Goal: Information Seeking & Learning: Find specific fact

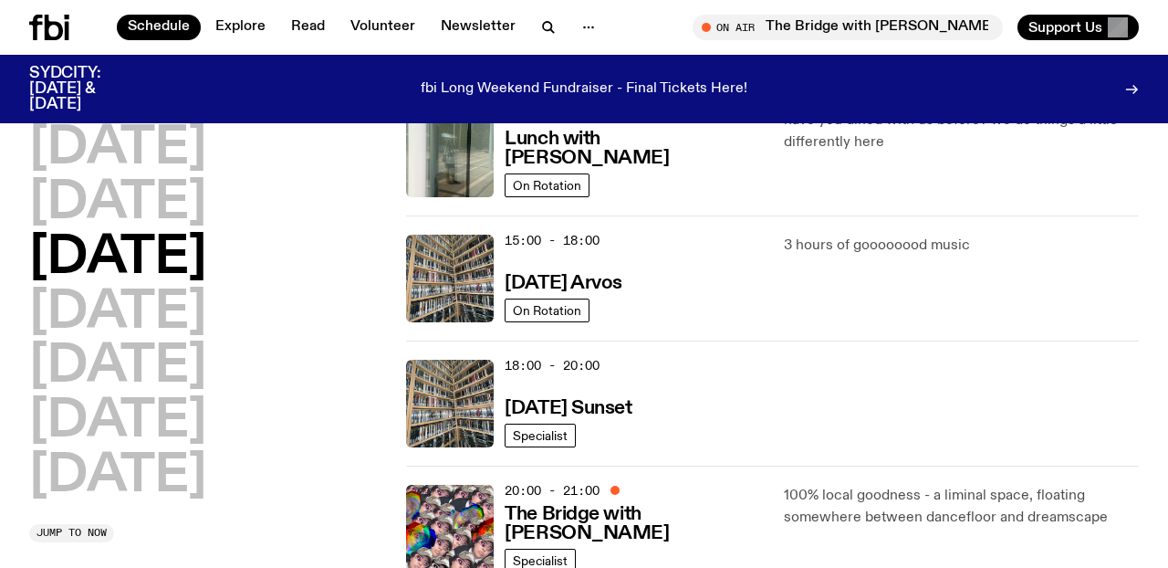
scroll to position [583, 0]
click at [556, 435] on span "Specialist" at bounding box center [540, 437] width 55 height 14
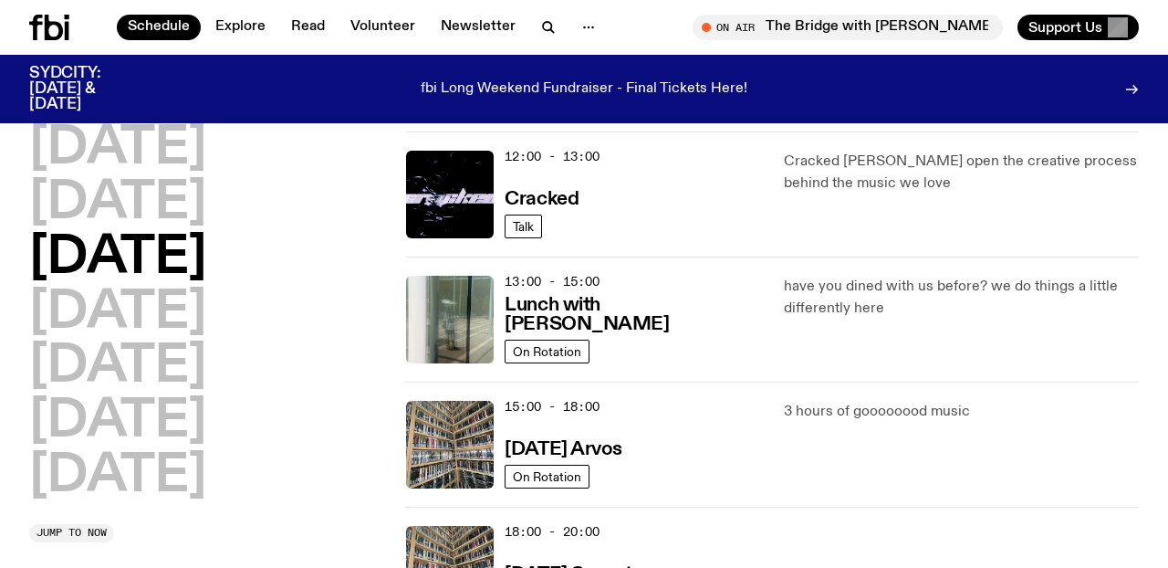
scroll to position [425, 0]
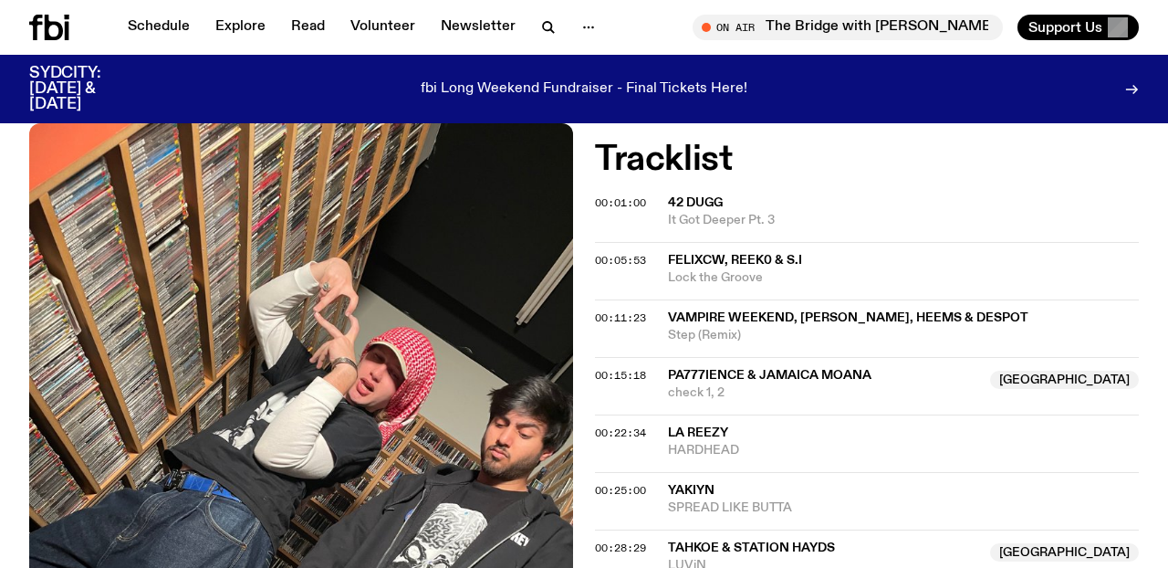
scroll to position [471, 0]
drag, startPoint x: 663, startPoint y: 189, endPoint x: 796, endPoint y: 231, distance: 138.8
click at [819, 209] on span "42 Dugg" at bounding box center [903, 201] width 471 height 17
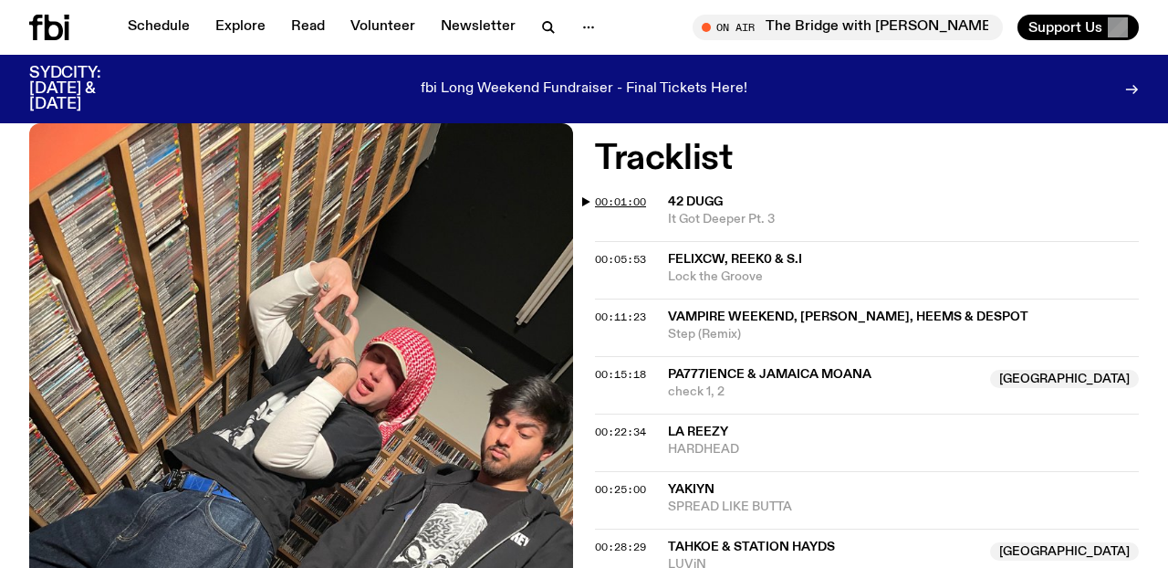
click at [603, 199] on span "00:01:00" at bounding box center [620, 201] width 51 height 15
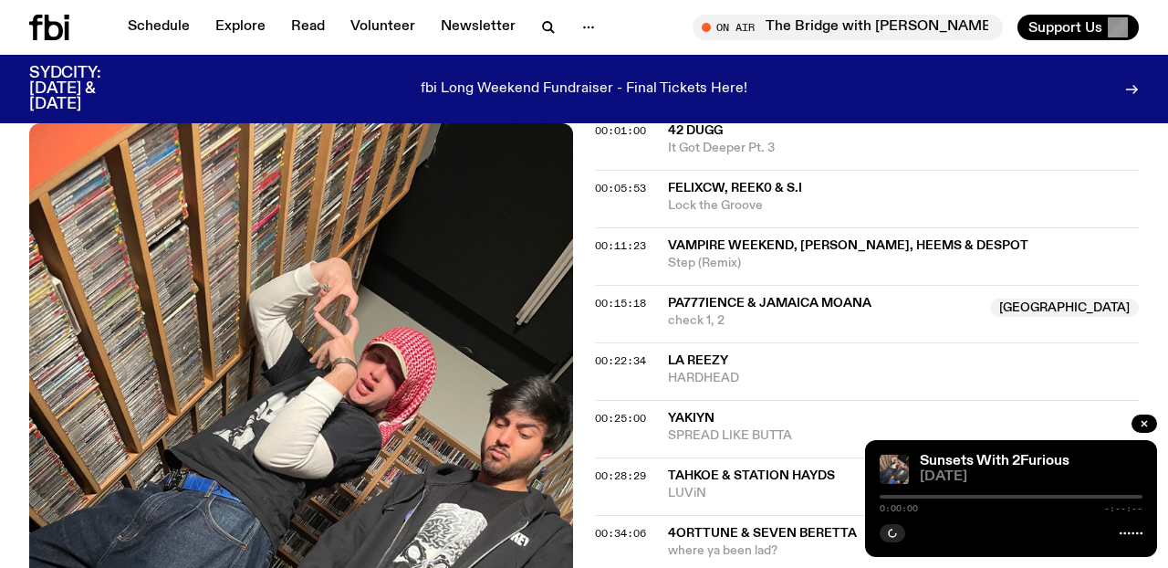
scroll to position [370, 0]
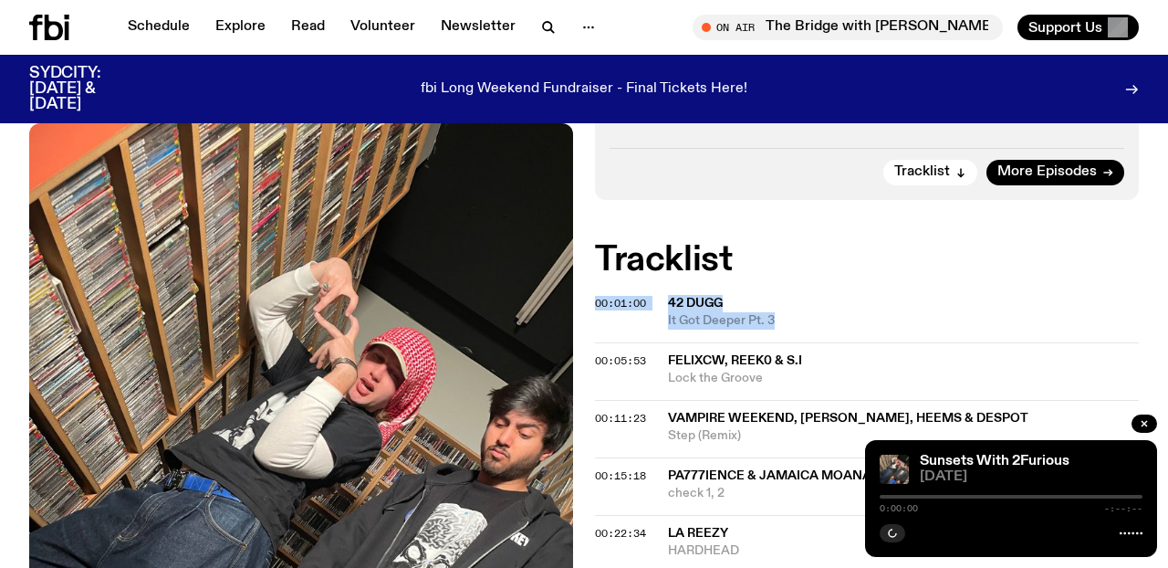
drag, startPoint x: 666, startPoint y: 294, endPoint x: 775, endPoint y: 322, distance: 112.2
copy div "00:01:00 42 Dugg It Got Deeper Pt. 3"
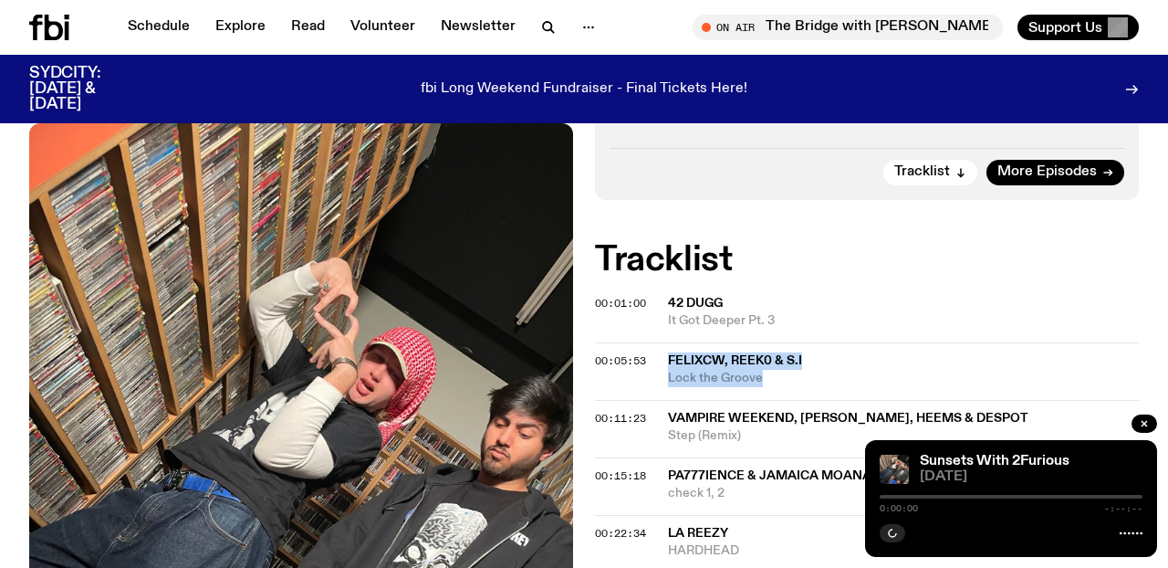
drag, startPoint x: 759, startPoint y: 370, endPoint x: 671, endPoint y: 361, distance: 88.9
click at [671, 361] on div "FELIXCW, Reek0 & S.I Lock the Groove" at bounding box center [903, 369] width 471 height 35
copy div "FELIXCW, Reek0 & S.I Lock the Groove"
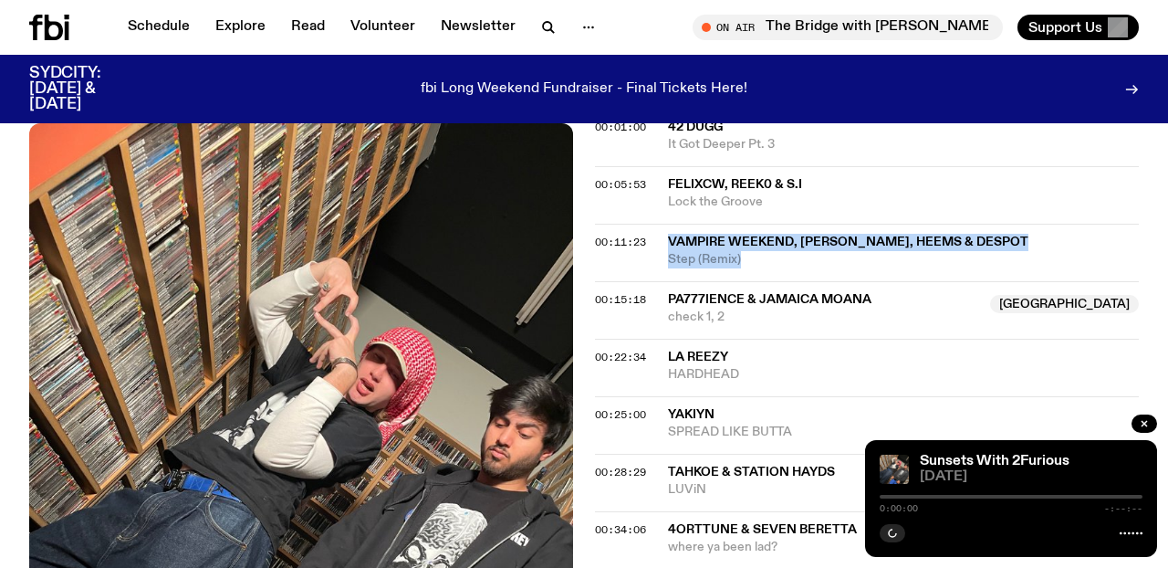
drag, startPoint x: 802, startPoint y: 268, endPoint x: 661, endPoint y: 242, distance: 143.9
click at [661, 242] on div "00:11:23 Vampire Weekend, Danny Brown, Heems & Despot Step (Remix)" at bounding box center [867, 252] width 544 height 57
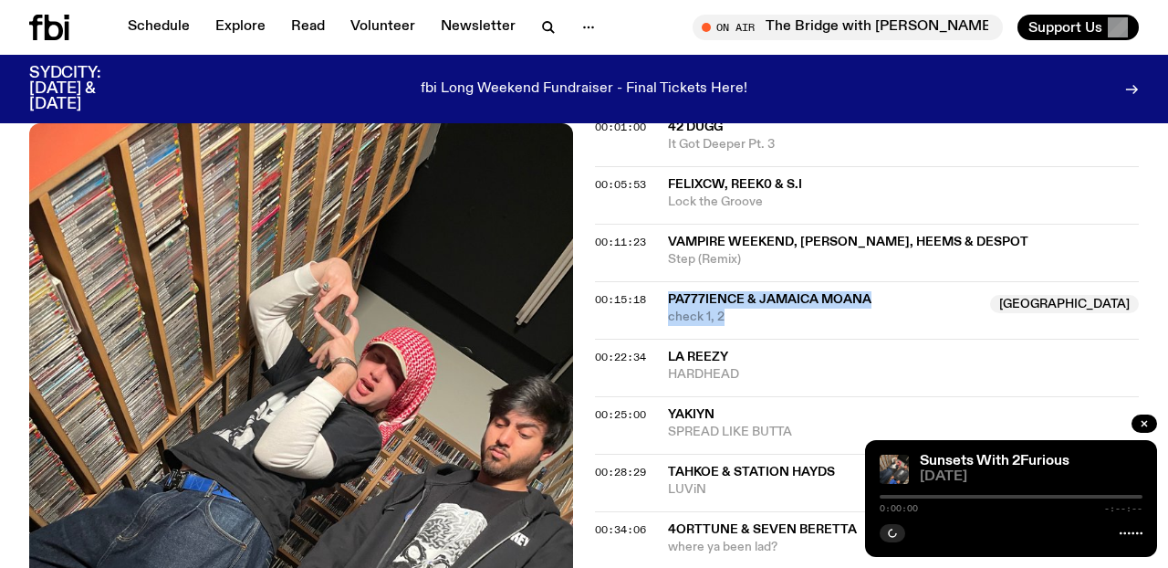
drag, startPoint x: 747, startPoint y: 326, endPoint x: 671, endPoint y: 300, distance: 79.9
click at [671, 300] on div "00:15:18 pa777ience & Jamaica Moana NSW check 1, 2 NSW" at bounding box center [867, 309] width 544 height 57
copy div "pa777ience & Jamaica Moana NSW check 1, 2"
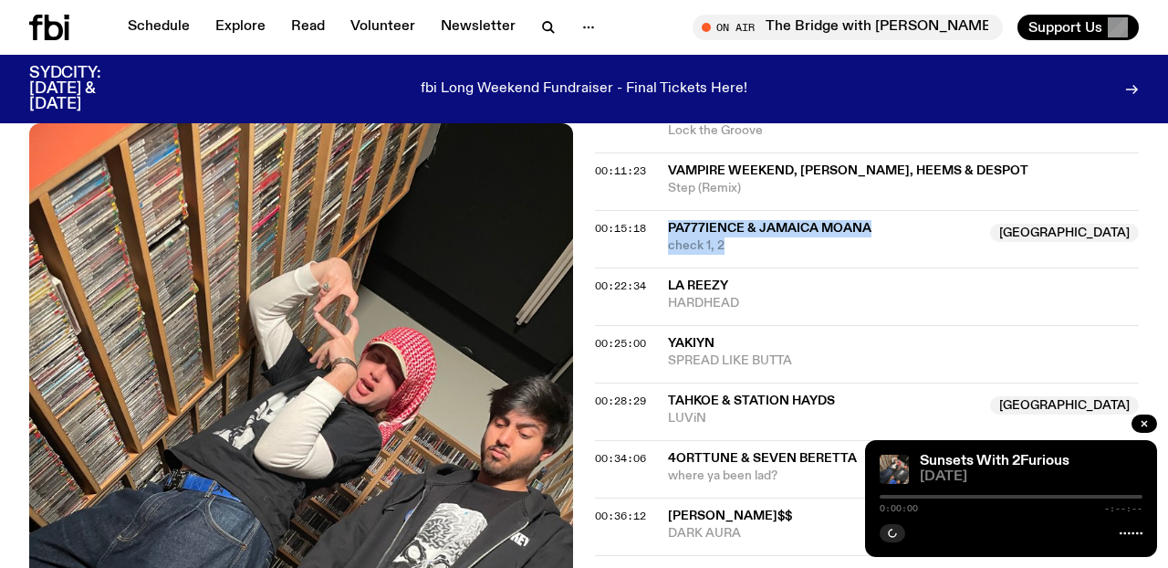
scroll to position [621, 0]
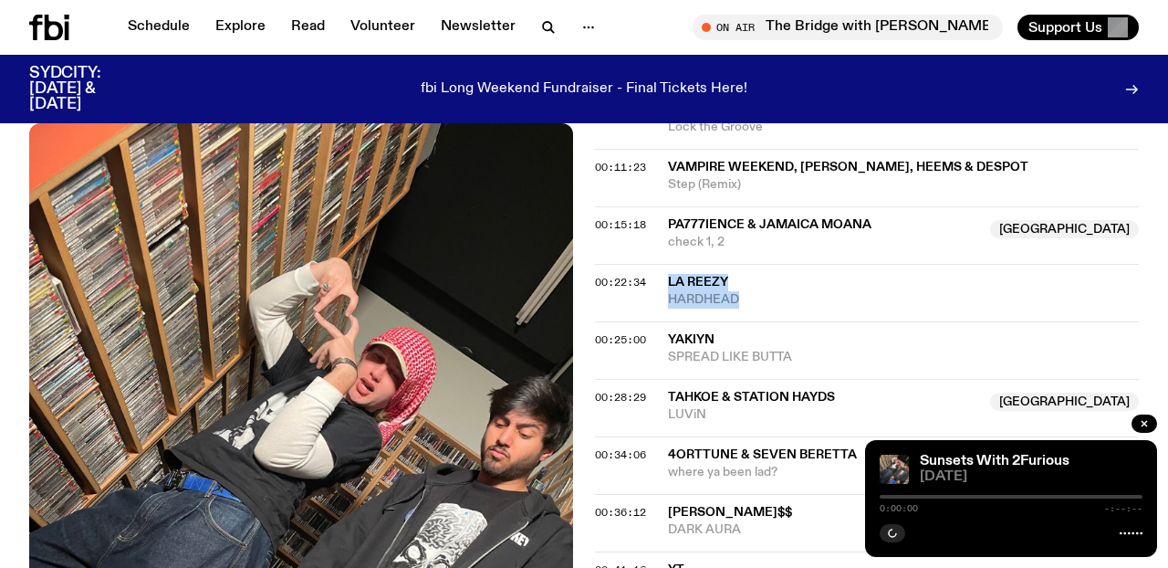
drag, startPoint x: 767, startPoint y: 304, endPoint x: 662, endPoint y: 277, distance: 108.2
click at [662, 277] on div "00:22:34 La Reezy HARDHEAD" at bounding box center [867, 292] width 544 height 57
copy div "La Reezy HARDHEAD"
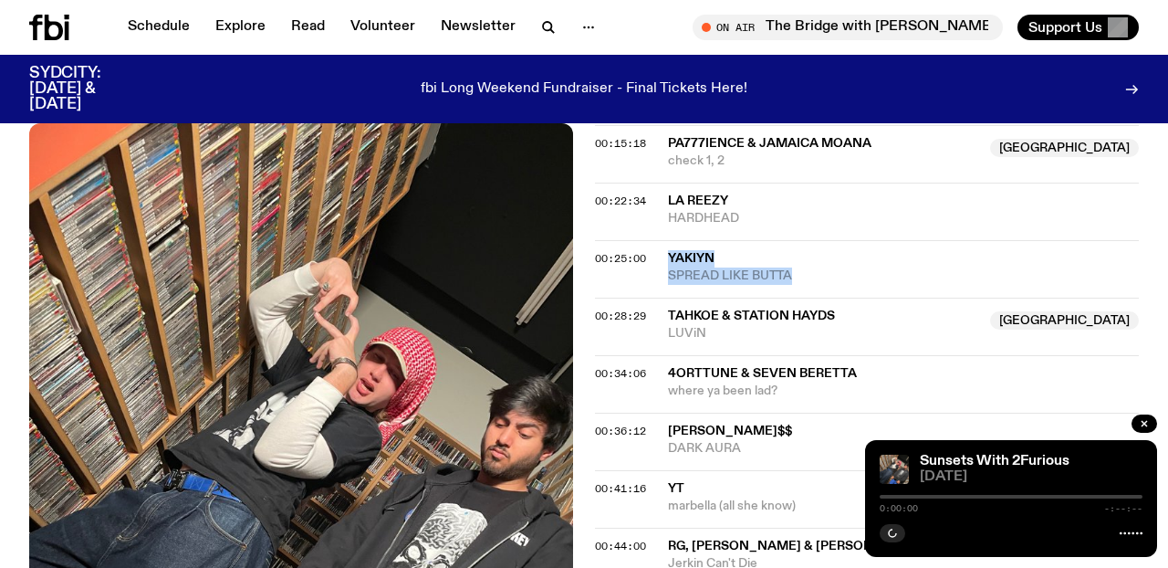
drag, startPoint x: 808, startPoint y: 282, endPoint x: 670, endPoint y: 255, distance: 140.5
click at [670, 255] on div "yakiyn SPREAD LIKE BUTTA" at bounding box center [903, 267] width 471 height 35
copy div "yakiyn SPREAD LIKE BUTTA"
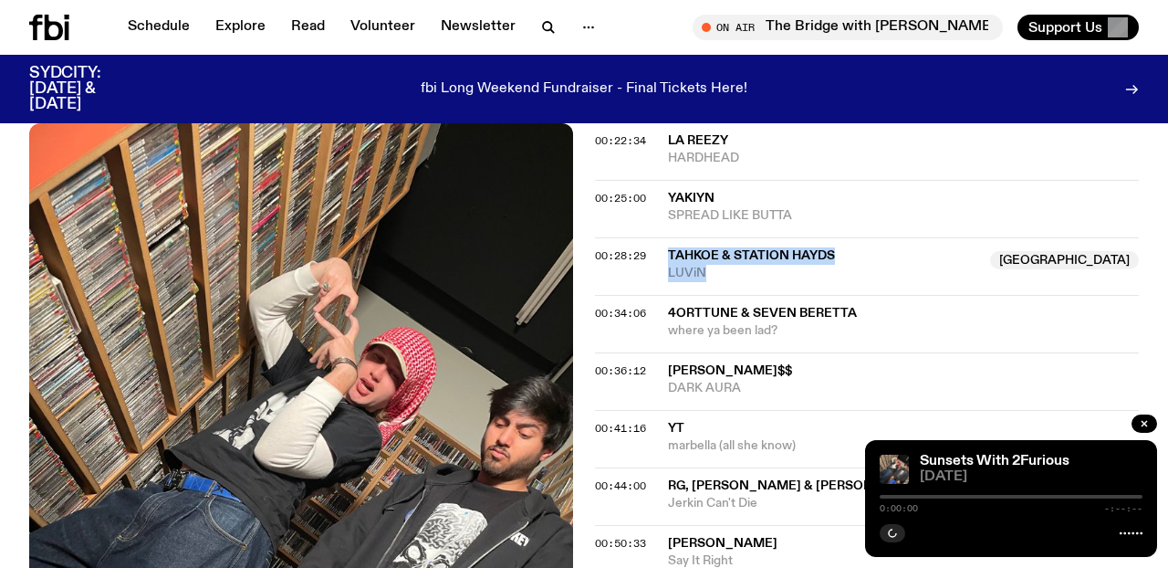
drag, startPoint x: 713, startPoint y: 271, endPoint x: 669, endPoint y: 252, distance: 47.8
click at [669, 252] on div "Tahkoe & Station Hayds NSW LUViN" at bounding box center [823, 264] width 311 height 35
copy div "Tahkoe & Station Hayds NSW LUViN"
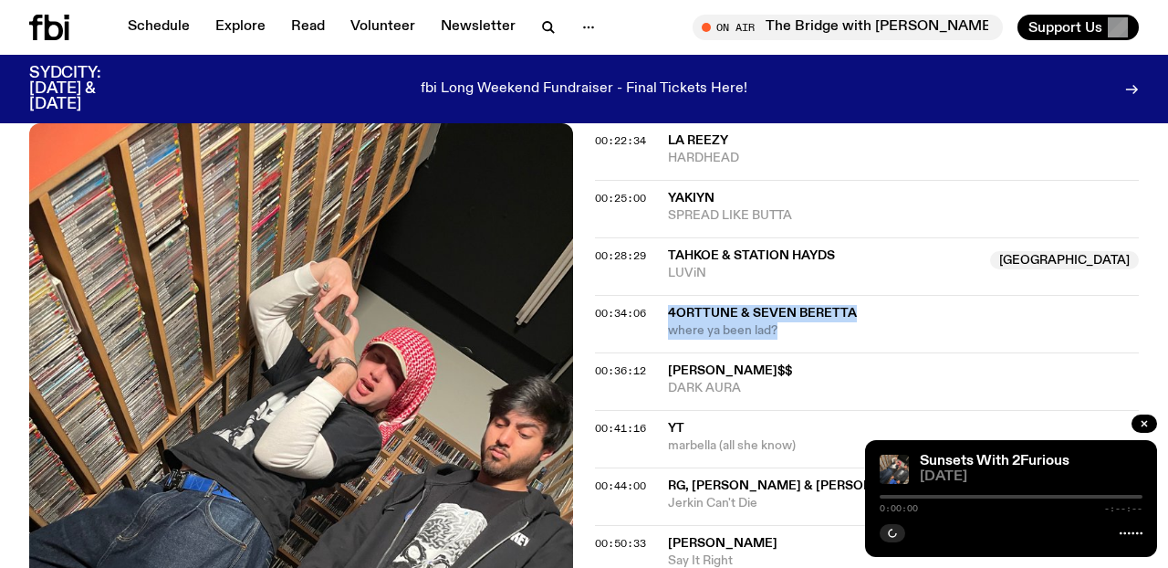
drag, startPoint x: 783, startPoint y: 331, endPoint x: 670, endPoint y: 308, distance: 115.4
click at [670, 308] on div "4orttune & Seven Beretta where ya been lad?" at bounding box center [903, 322] width 471 height 35
copy div "4orttune & Seven Beretta where ya been lad?"
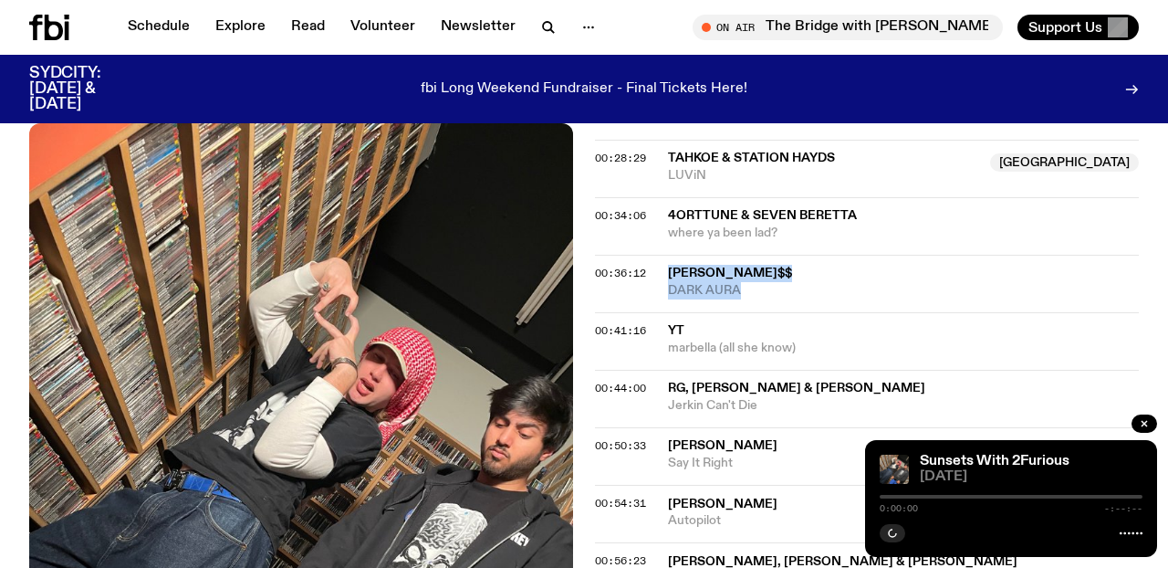
drag, startPoint x: 754, startPoint y: 287, endPoint x: 670, endPoint y: 275, distance: 84.9
click at [670, 275] on div "Joey Bada$$ DARK AURA" at bounding box center [903, 282] width 471 height 35
copy div "Joey Bada$$ DARK AURA"
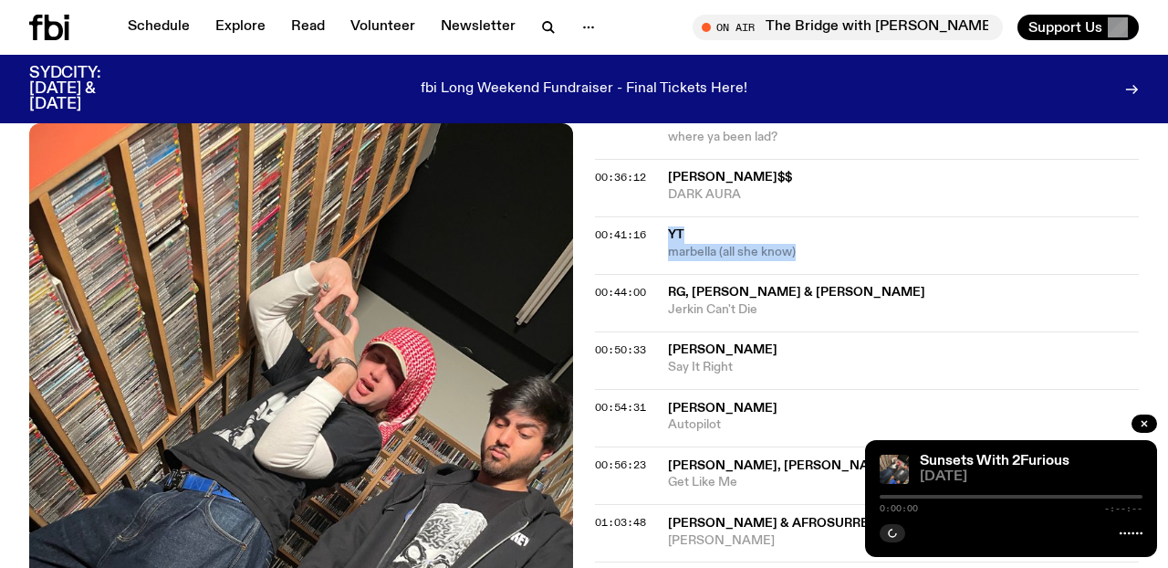
drag, startPoint x: 797, startPoint y: 256, endPoint x: 670, endPoint y: 239, distance: 128.0
click at [670, 239] on div "YT marbella (all she know)" at bounding box center [903, 243] width 471 height 35
copy div "YT marbella (all she know)"
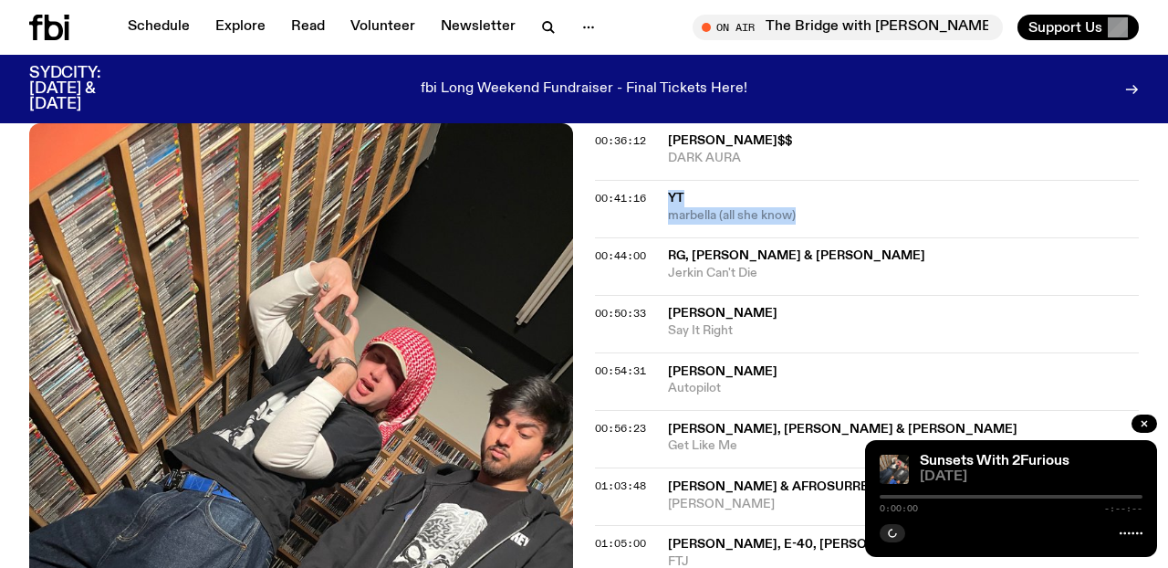
scroll to position [1001, 0]
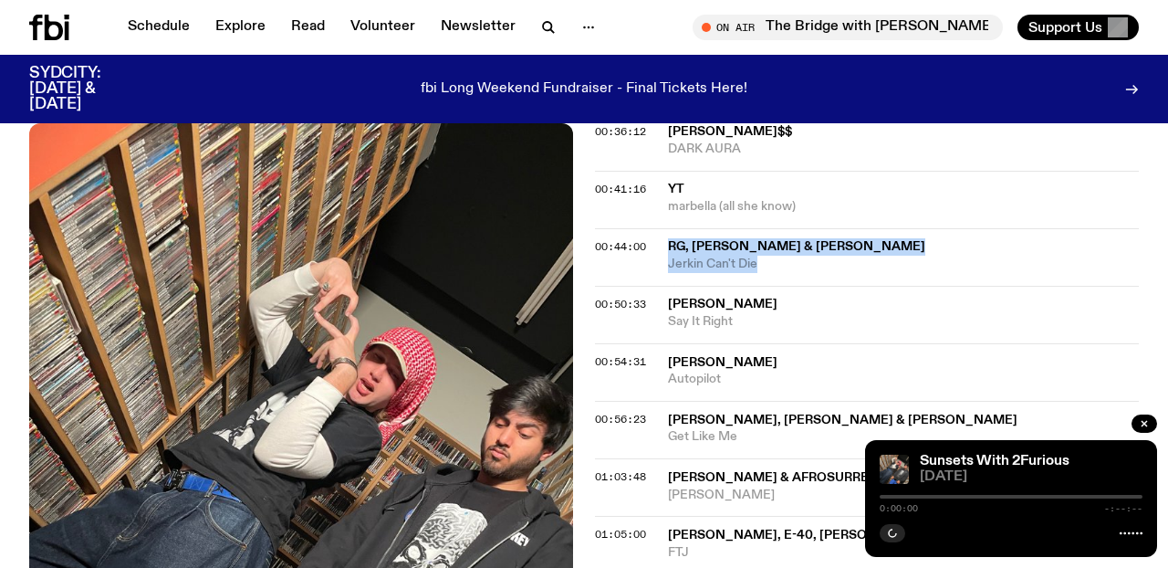
drag, startPoint x: 781, startPoint y: 263, endPoint x: 669, endPoint y: 246, distance: 113.5
click at [669, 246] on div "RG, SieteGang Yabbie & Young Sam Jerkin Can't Die" at bounding box center [903, 255] width 471 height 35
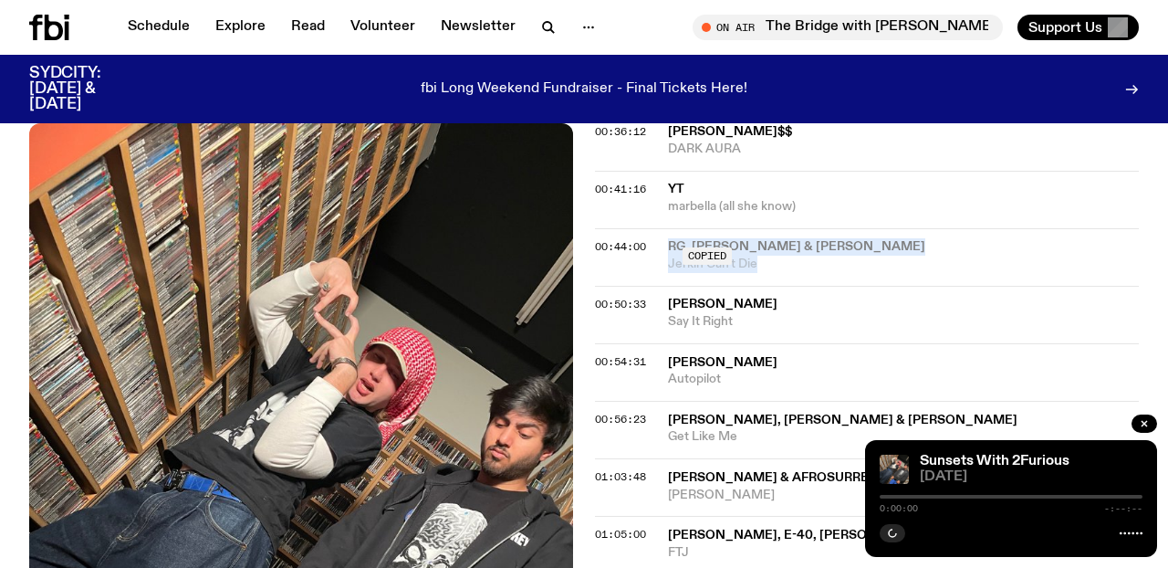
copy div "RG, SieteGang Yabbie & Young Sam Jerkin Can't Die"
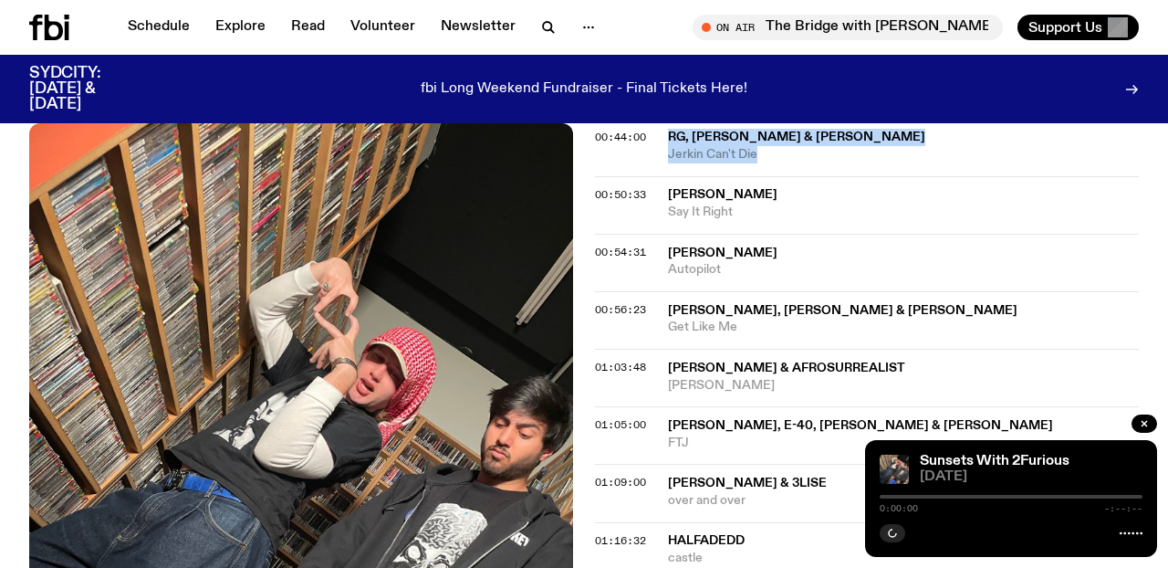
scroll to position [1121, 0]
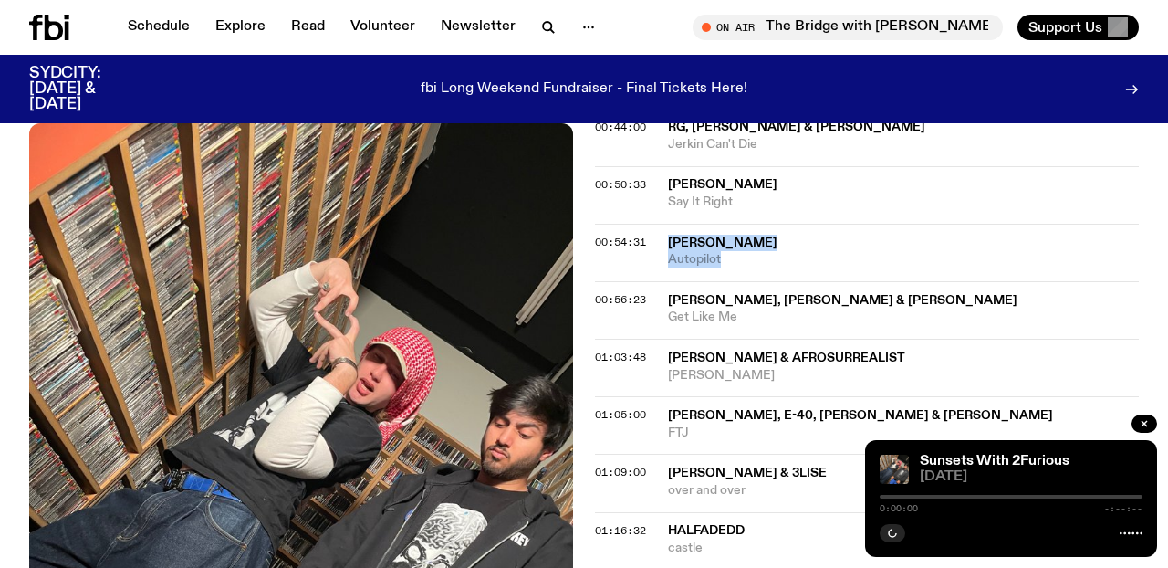
drag, startPoint x: 729, startPoint y: 263, endPoint x: 663, endPoint y: 242, distance: 69.9
click at [663, 242] on div "00:54:31 chanel loren Autopilot" at bounding box center [867, 252] width 544 height 57
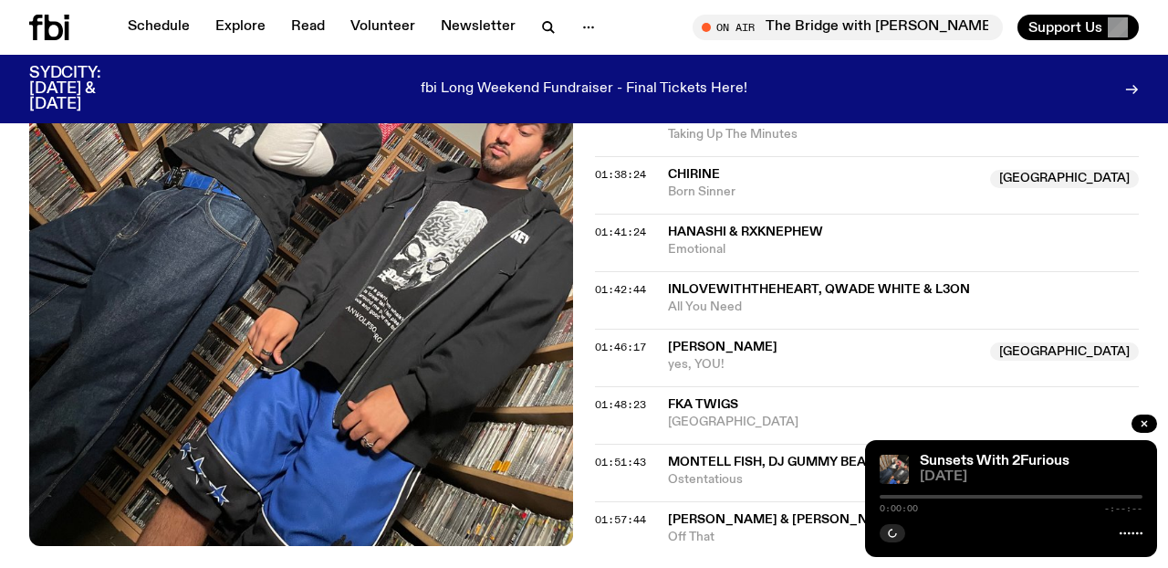
scroll to position [1998, 0]
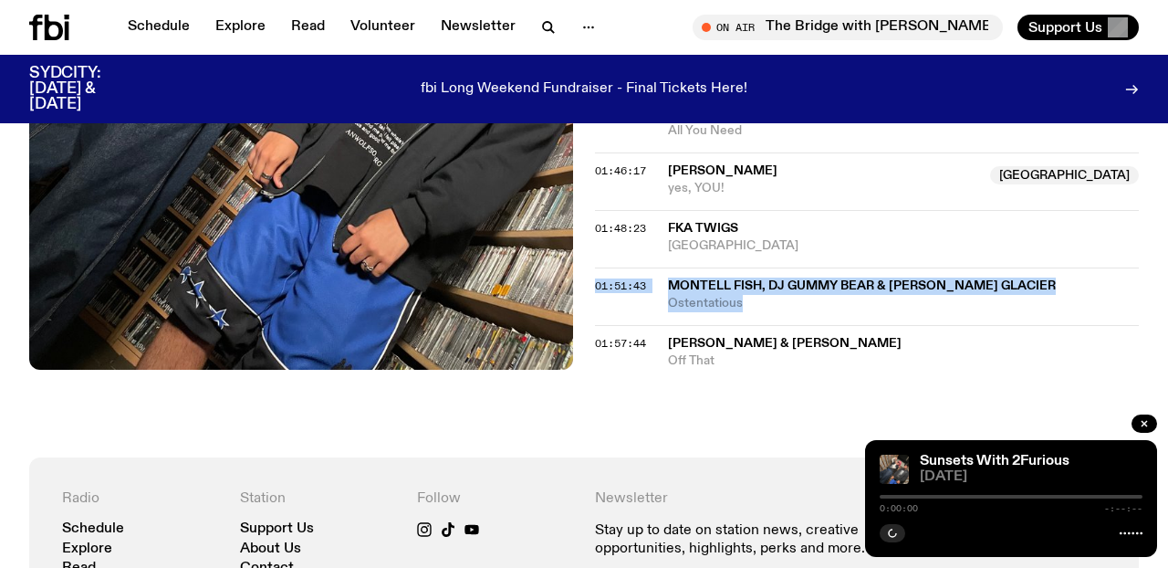
drag, startPoint x: 787, startPoint y: 298, endPoint x: 667, endPoint y: 276, distance: 121.5
click at [667, 276] on div "01:51:43 Montell Fish, dj gummy bear & John Glacier Ostentatious" at bounding box center [867, 295] width 544 height 57
click at [771, 296] on span "Ostentatious" at bounding box center [903, 303] width 471 height 17
drag, startPoint x: 747, startPoint y: 302, endPoint x: 670, endPoint y: 283, distance: 79.0
